Goal: Check status: Check status

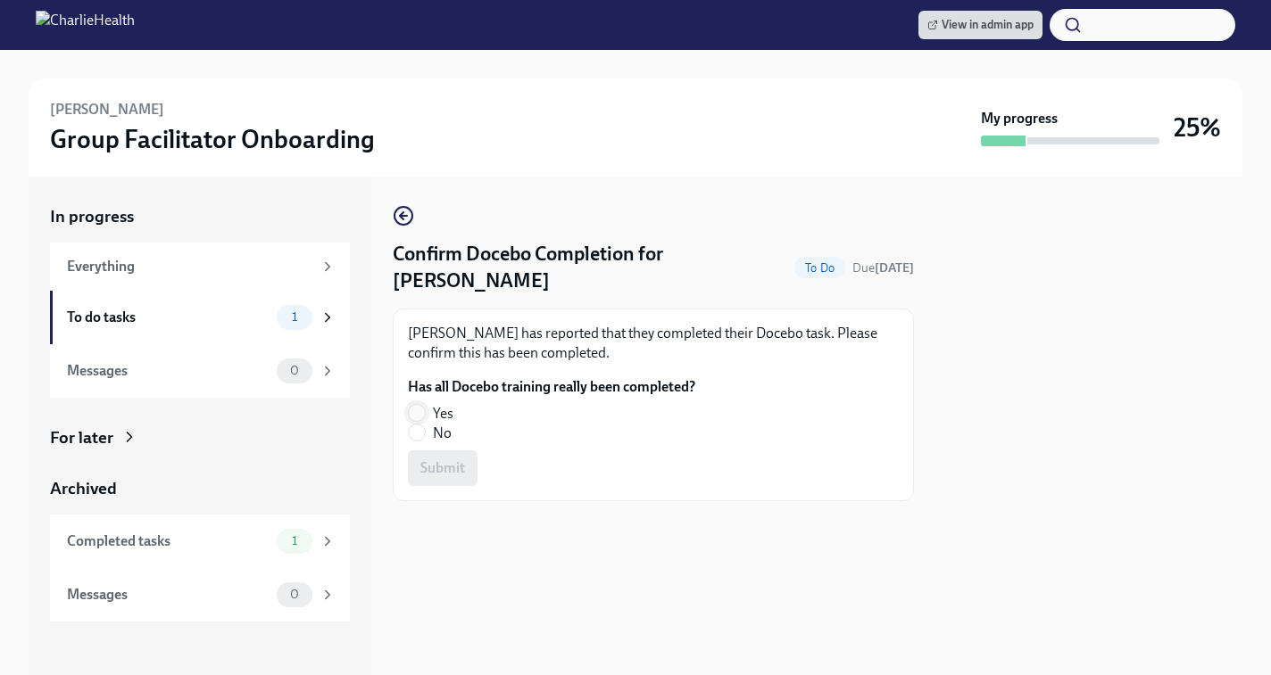
click at [421, 410] on input "Yes" at bounding box center [417, 413] width 16 height 16
radio input "true"
click at [450, 468] on span "Submit" at bounding box center [442, 469] width 45 height 18
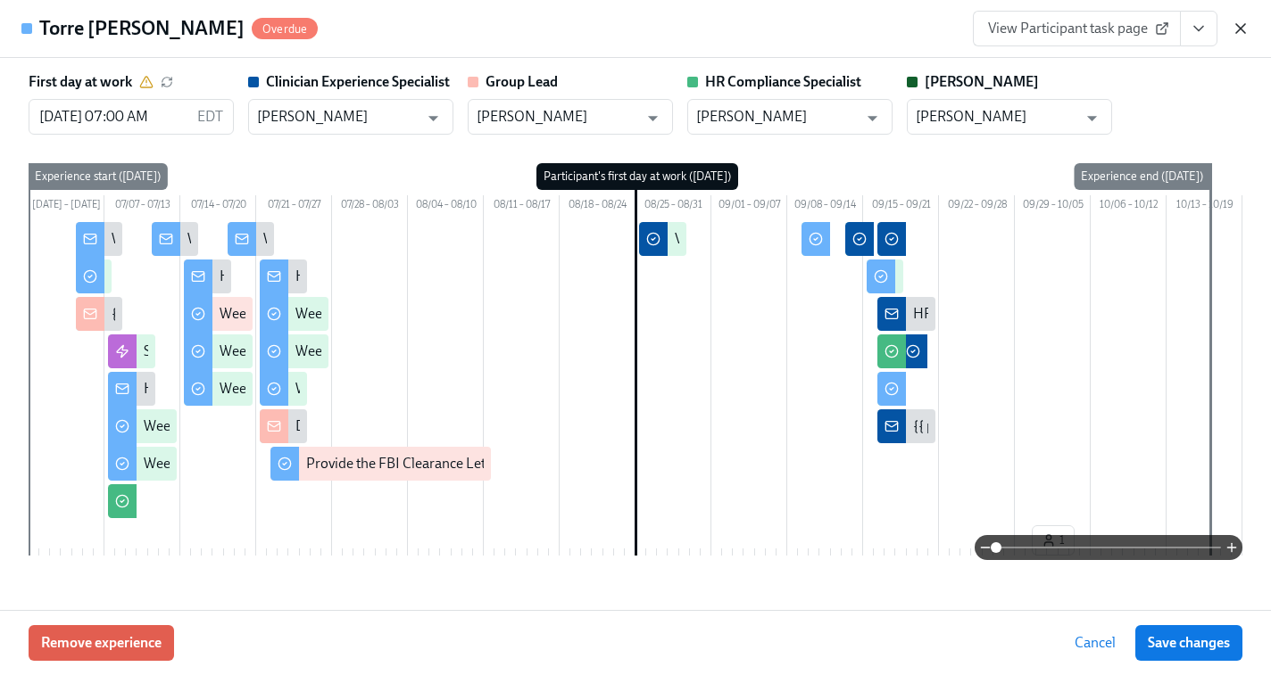
scroll to position [4305, 0]
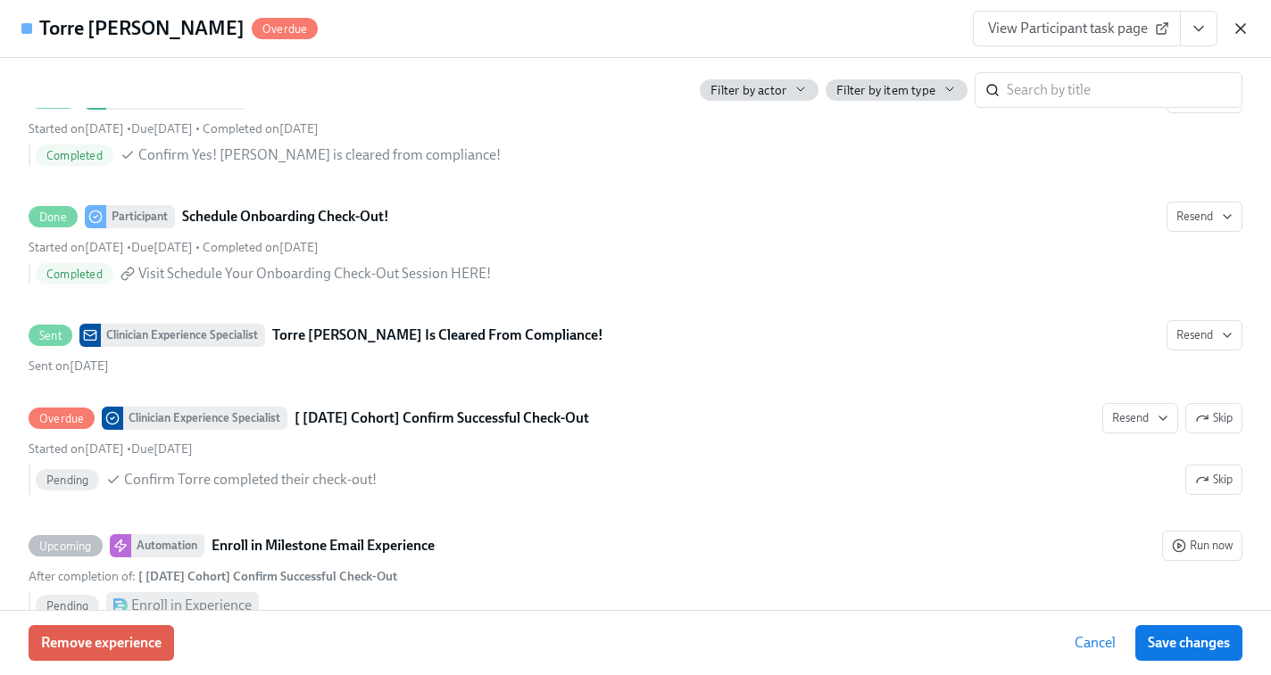
click at [1243, 28] on icon "button" at bounding box center [1240, 29] width 18 height 18
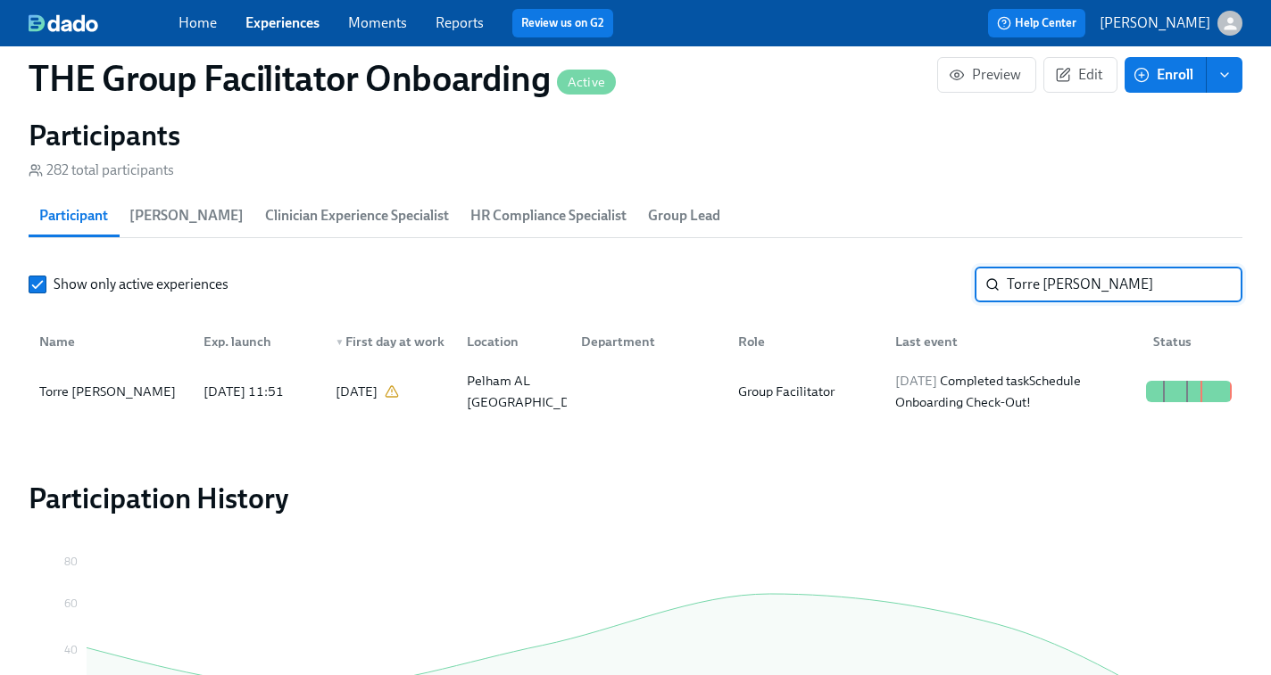
click at [1097, 273] on input "Torre [PERSON_NAME]" at bounding box center [1125, 285] width 236 height 36
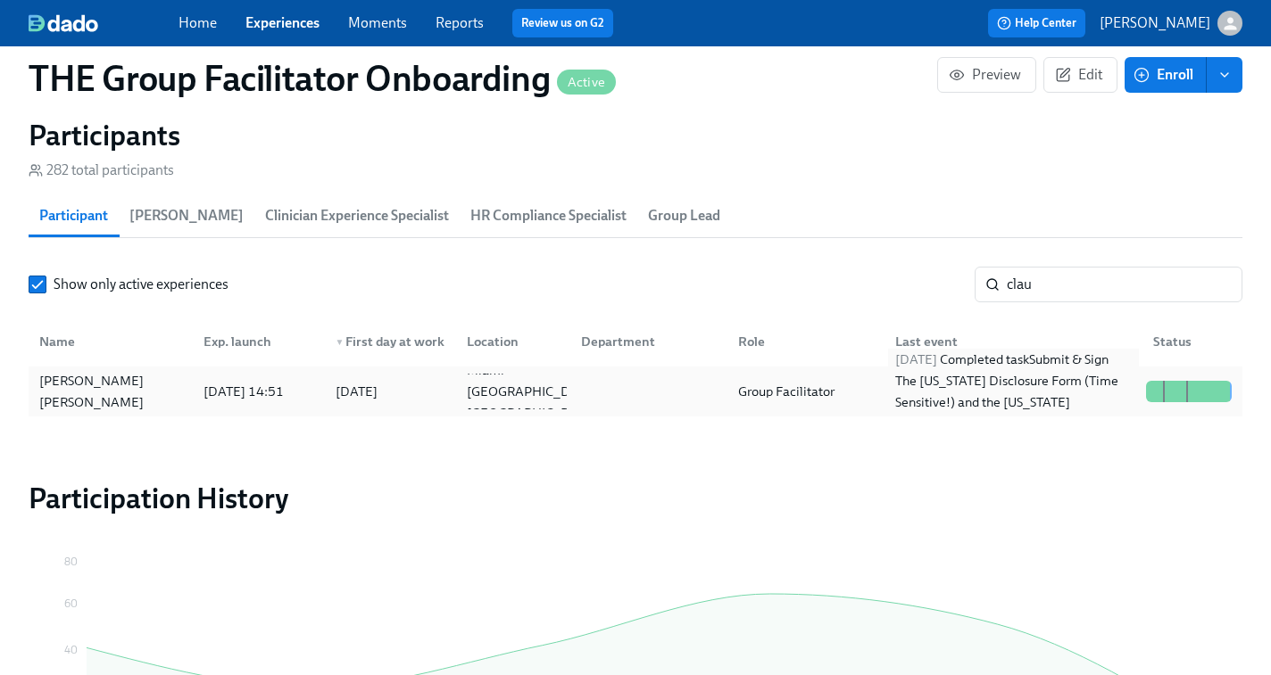
click at [1006, 395] on div "[DATE] Completed task Submit & Sign The [US_STATE] Disclosure Form (Time Sensit…" at bounding box center [1013, 392] width 251 height 86
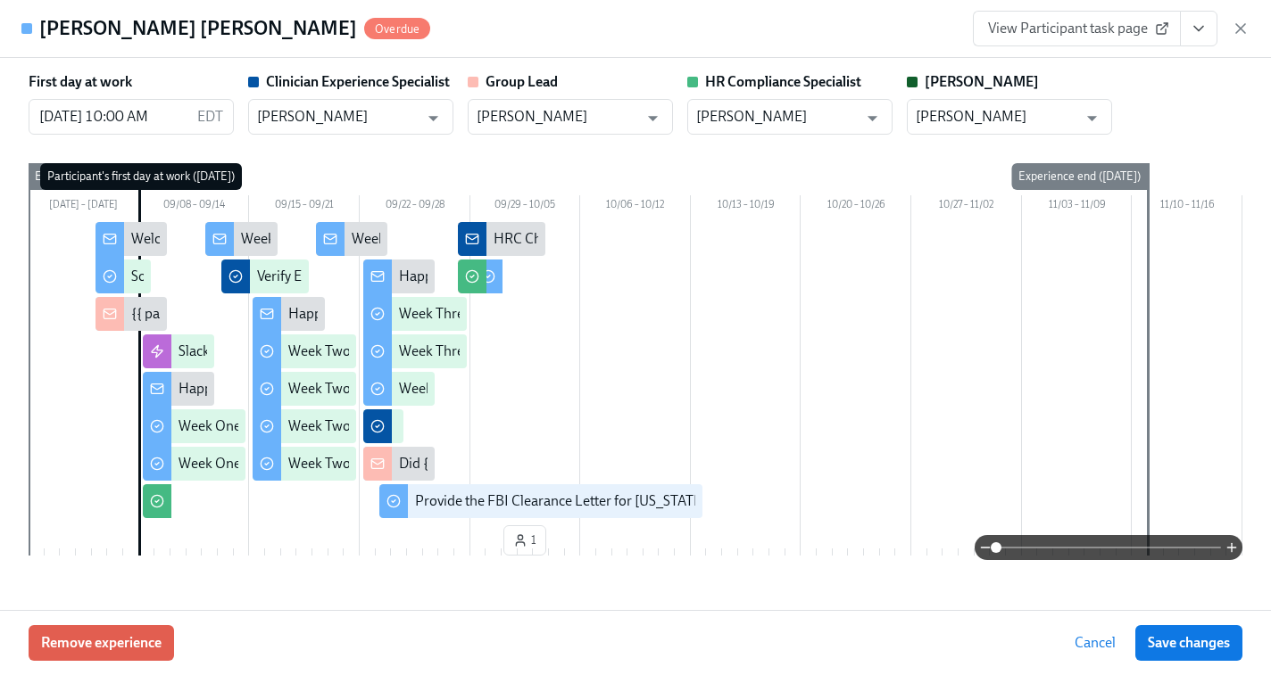
click at [1087, 29] on span "View Participant task page" at bounding box center [1077, 29] width 178 height 18
drag, startPoint x: 1245, startPoint y: 36, endPoint x: 1117, endPoint y: 407, distance: 392.5
click at [1245, 36] on icon "button" at bounding box center [1240, 29] width 18 height 18
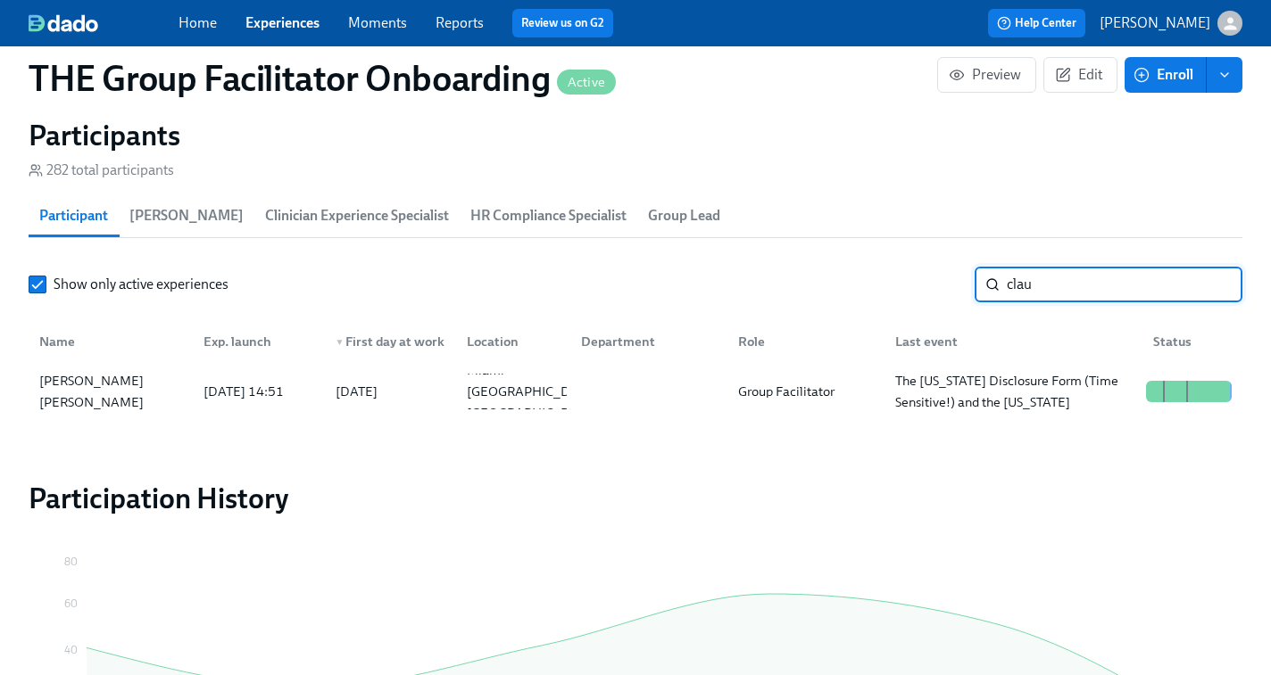
click at [1030, 282] on input "clau" at bounding box center [1125, 285] width 236 height 36
paste input "[PERSON_NAME]"
type input "[PERSON_NAME]"
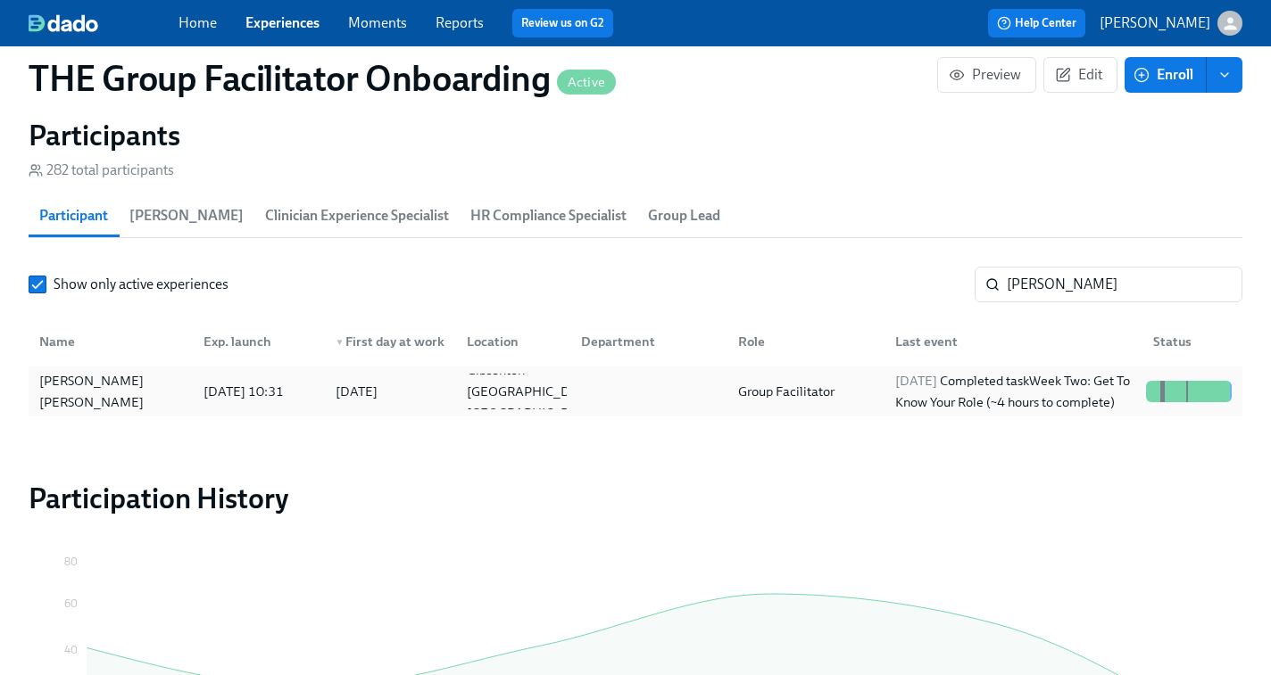
click at [1059, 385] on div "[DATE] Completed task Week Two: Get To Know Your Role (~4 hours to complete)" at bounding box center [1013, 391] width 251 height 43
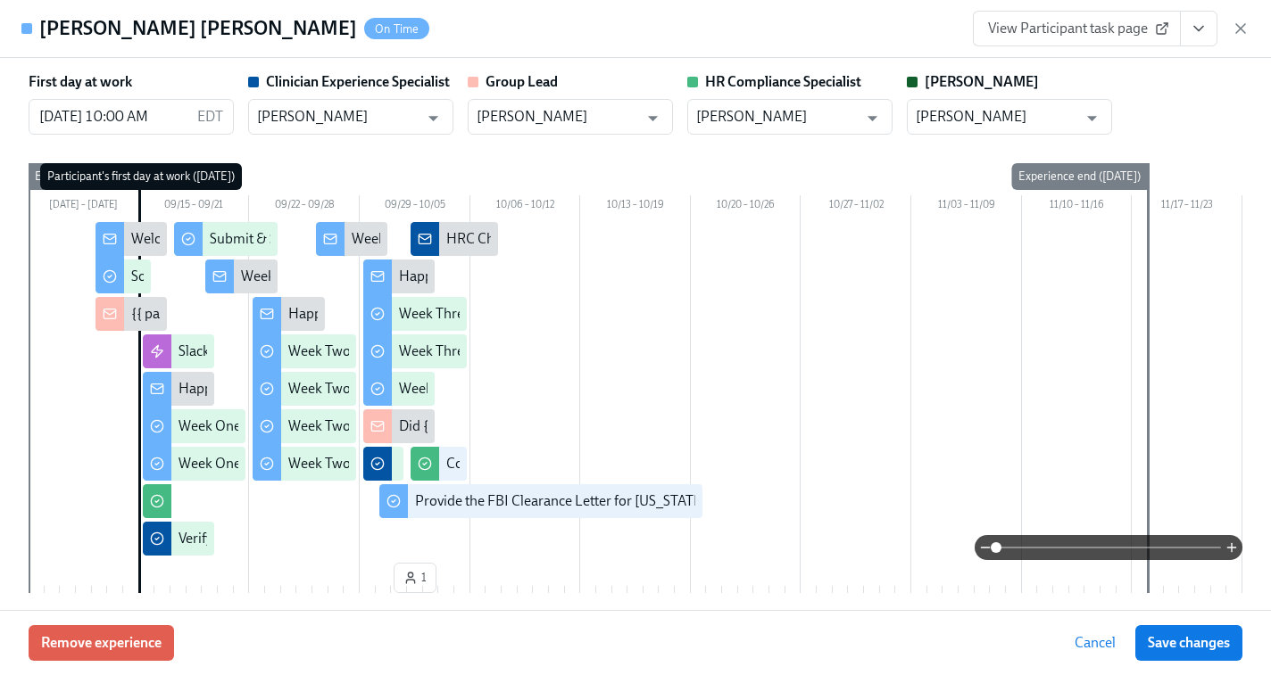
click at [1208, 20] on button "View task page" at bounding box center [1198, 29] width 37 height 36
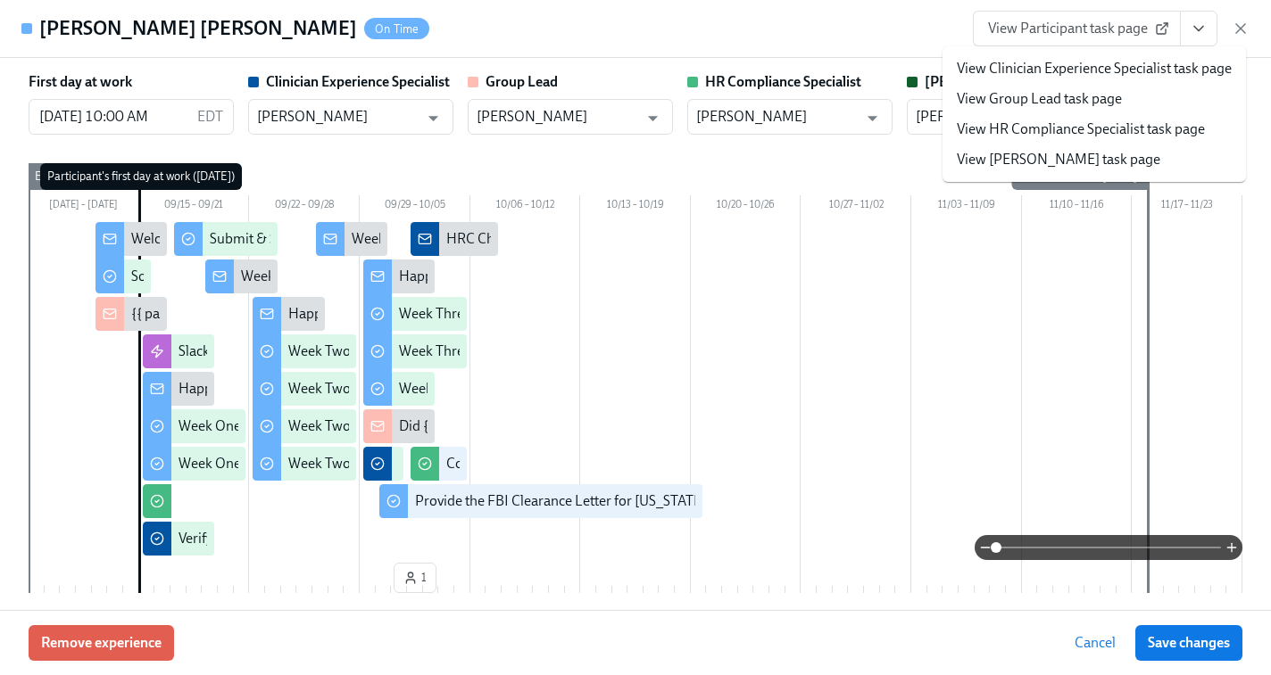
click at [1047, 131] on link "View HR Compliance Specialist task page" at bounding box center [1081, 130] width 248 height 20
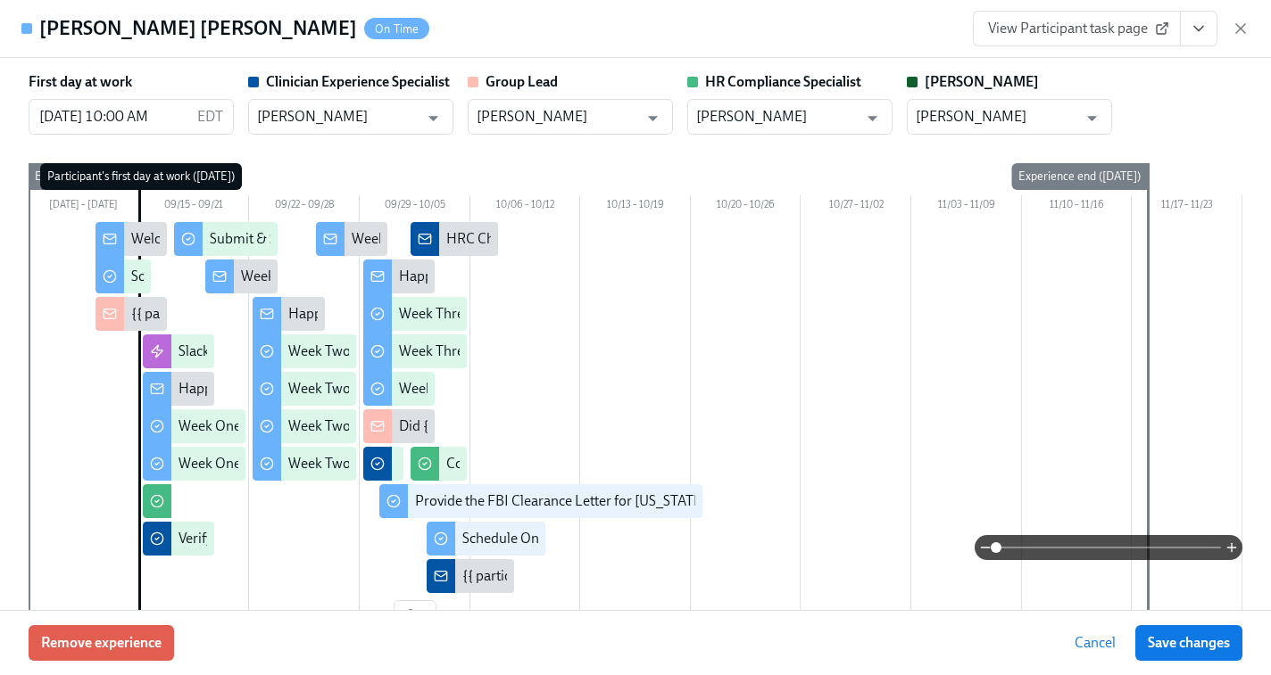
click at [1056, 29] on span "View Participant task page" at bounding box center [1077, 29] width 178 height 18
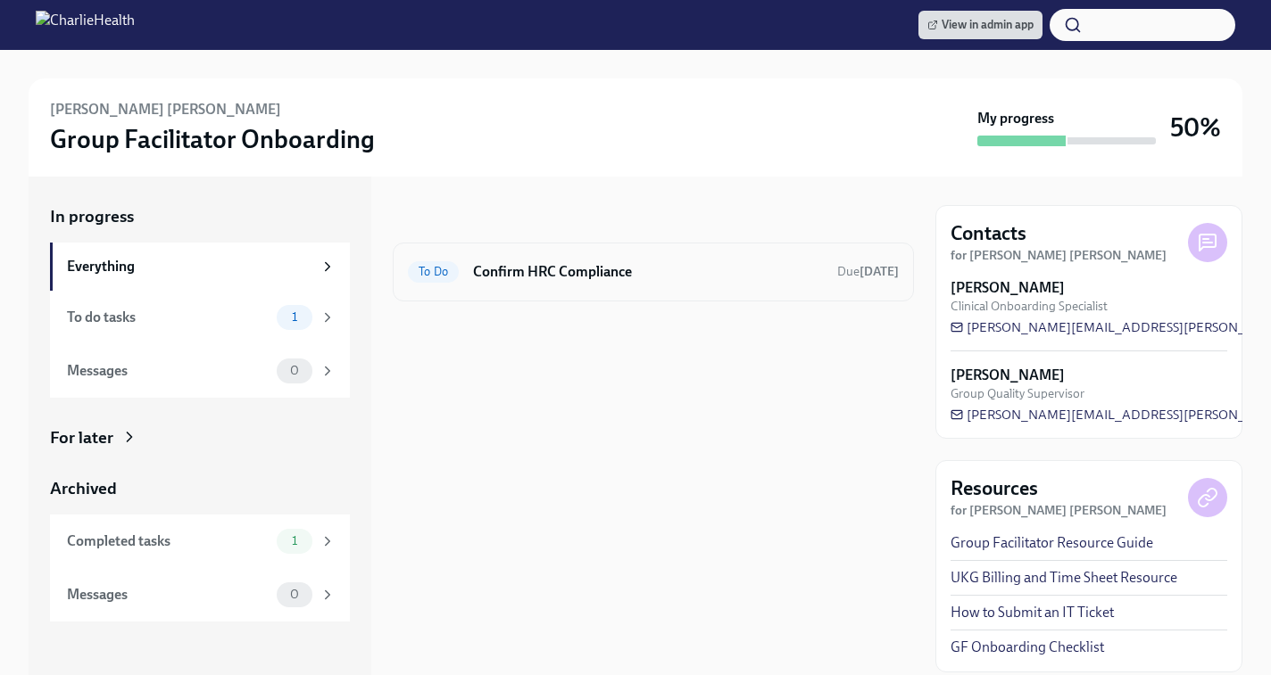
click at [737, 276] on h6 "Confirm HRC Compliance" at bounding box center [648, 272] width 350 height 20
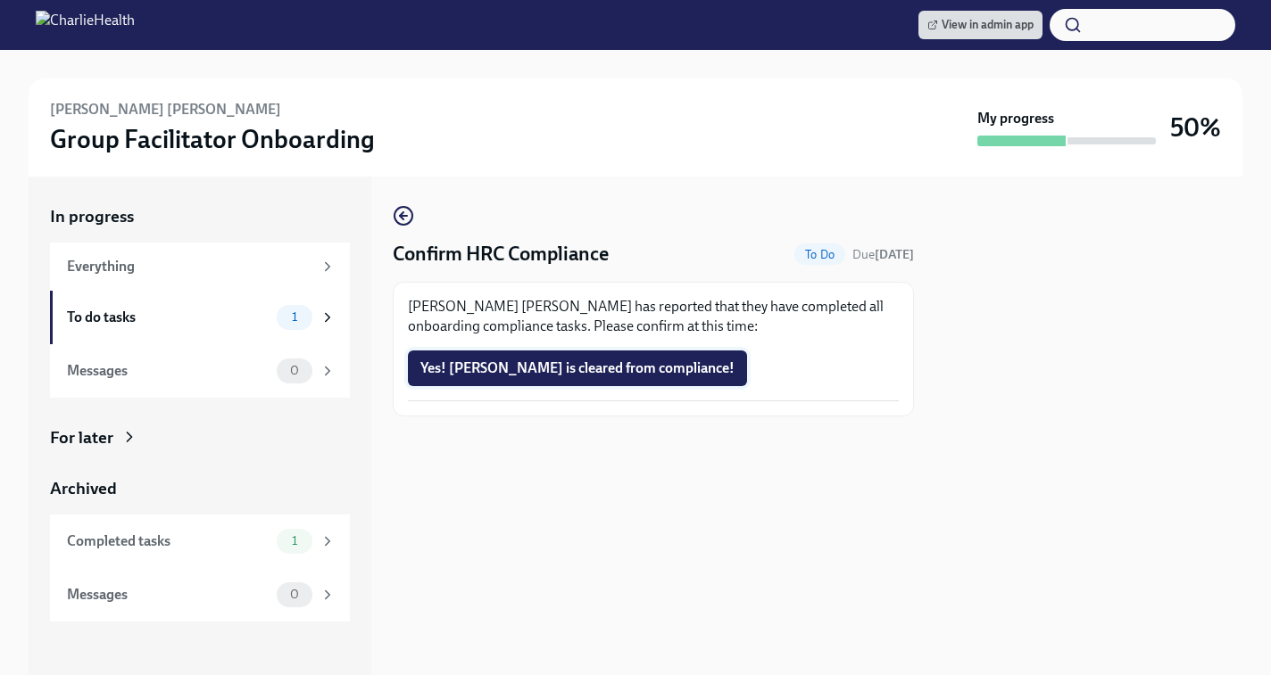
click at [525, 369] on span "Yes! Karen is cleared from compliance!" at bounding box center [577, 369] width 314 height 18
